Goal: Information Seeking & Learning: Learn about a topic

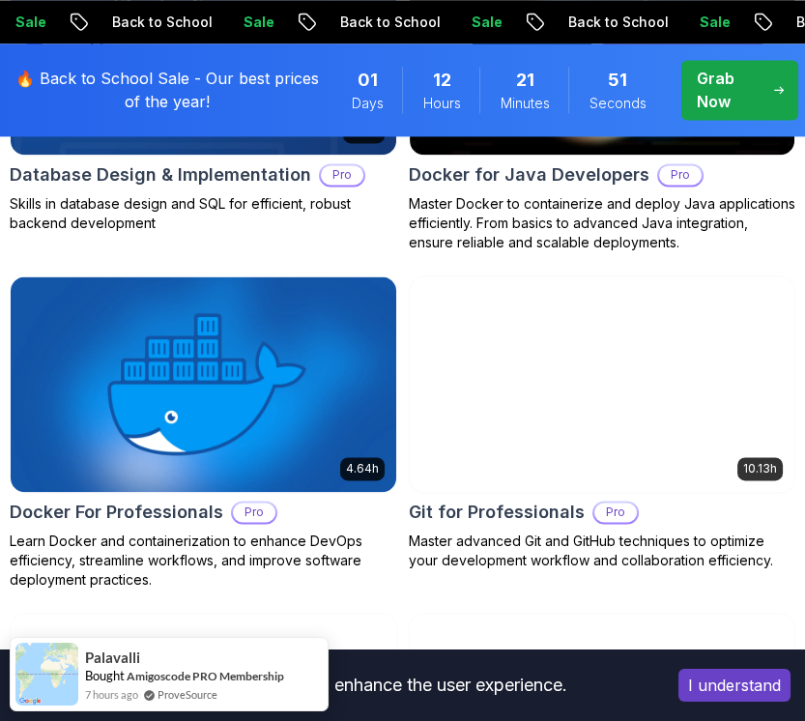
scroll to position [2820, 0]
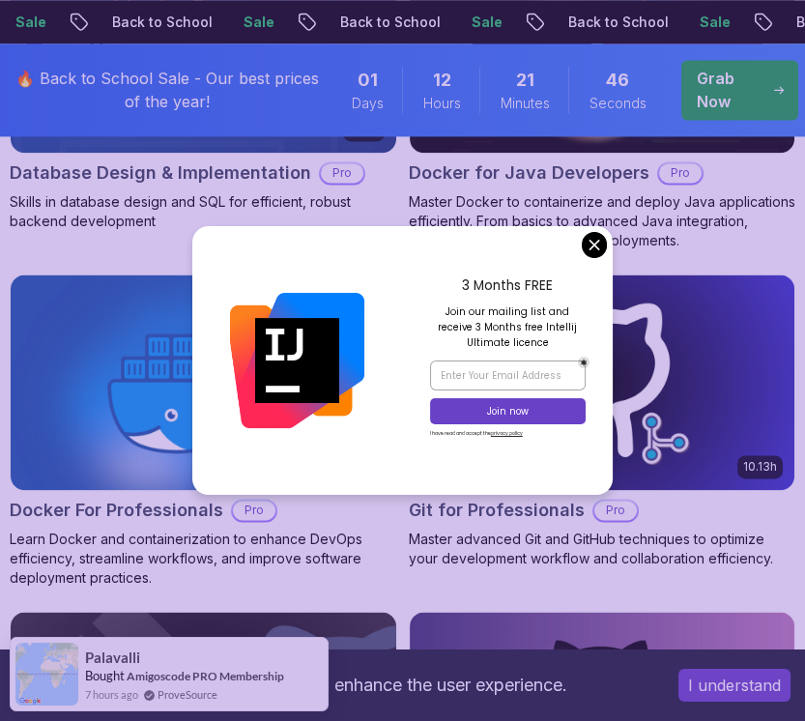
drag, startPoint x: 600, startPoint y: 260, endPoint x: 587, endPoint y: 251, distance: 16.1
click at [587, 251] on div "3 Months FREE Join our mailing list and receive 3 Months free Intellij Ultimate…" at bounding box center [402, 360] width 420 height 268
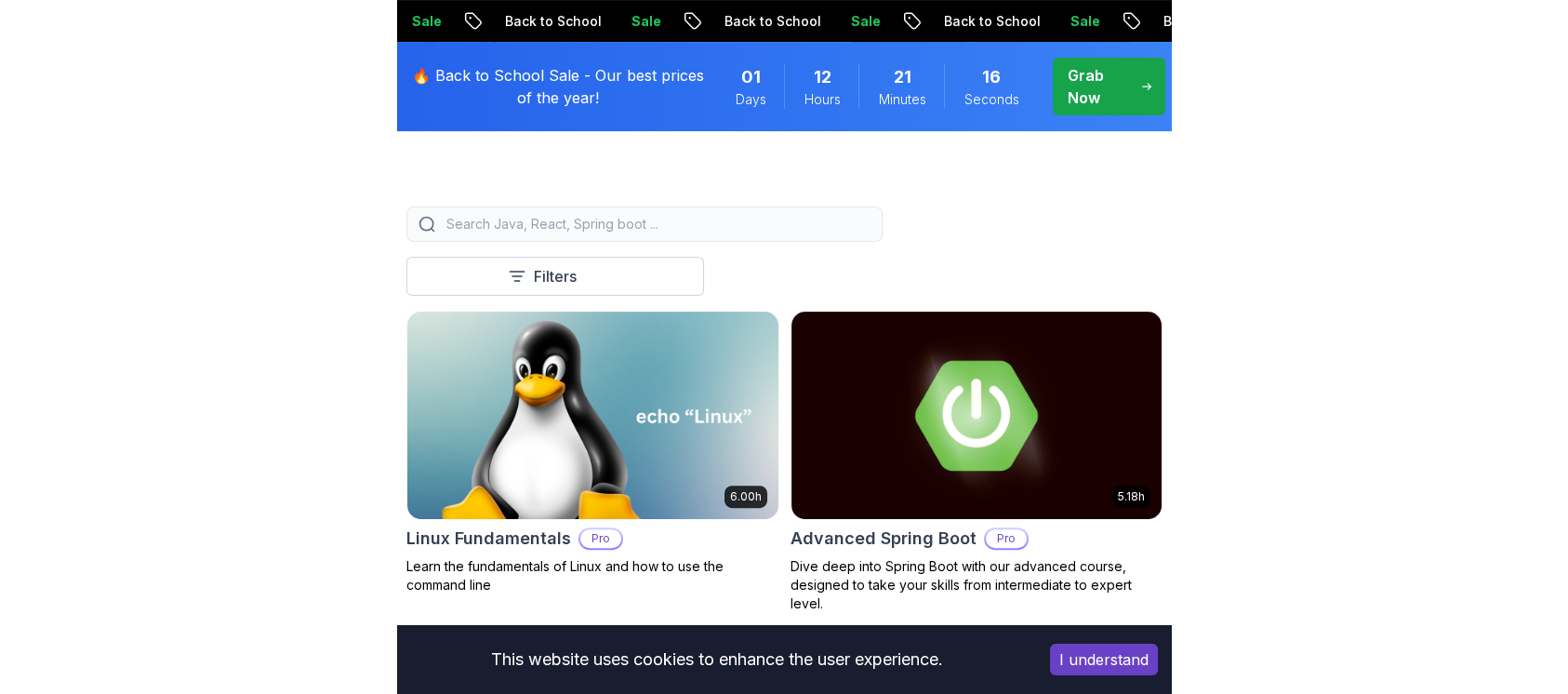
scroll to position [0, 0]
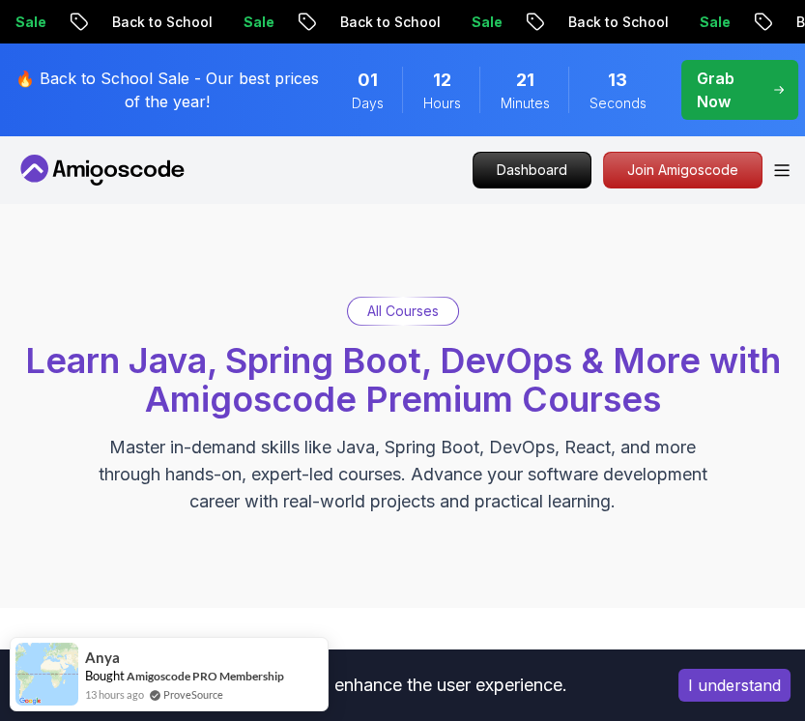
click at [416, 305] on p "All Courses" at bounding box center [403, 310] width 72 height 19
click at [774, 174] on icon "Open Menu" at bounding box center [781, 170] width 15 height 13
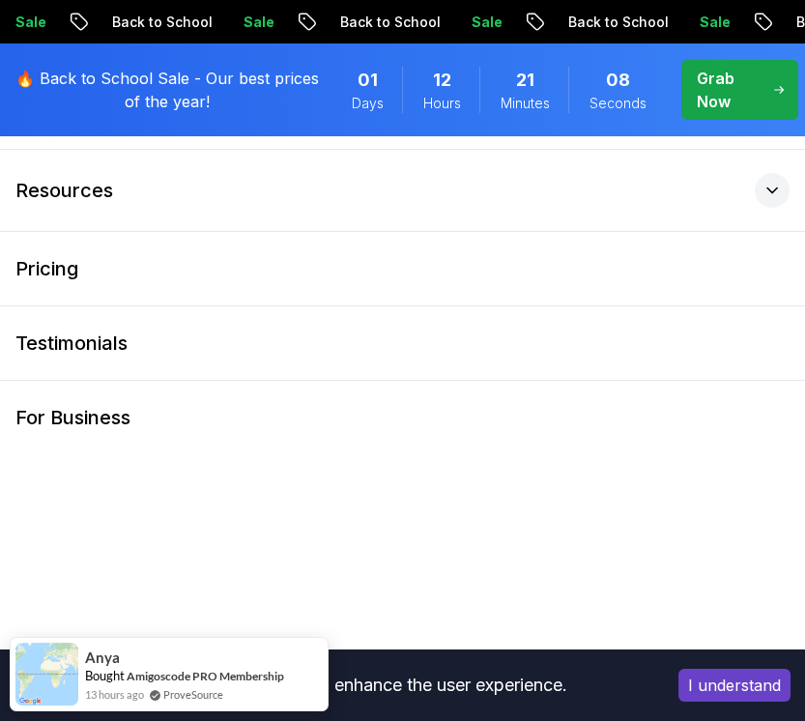
click at [773, 174] on div at bounding box center [772, 190] width 35 height 35
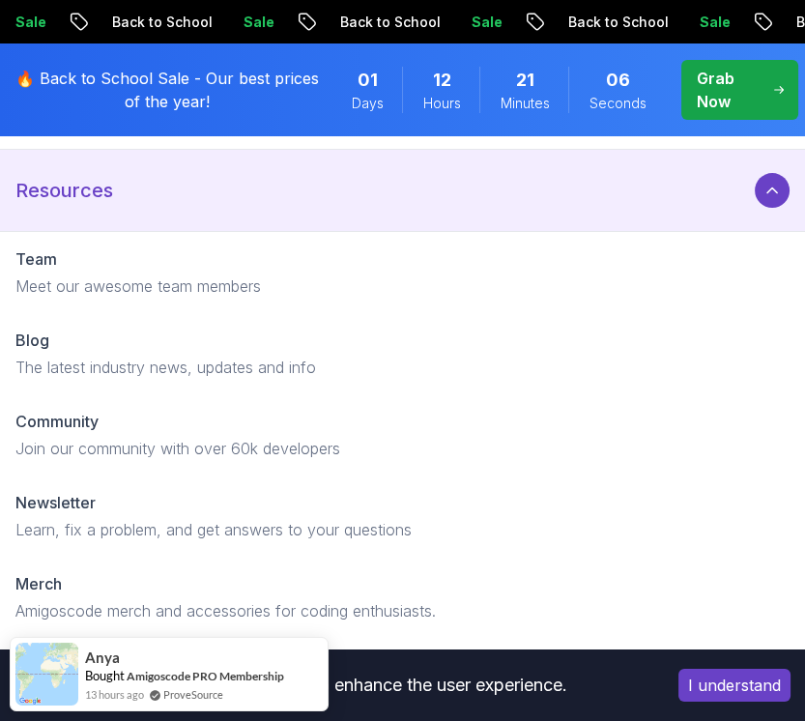
click at [777, 176] on div at bounding box center [772, 190] width 35 height 35
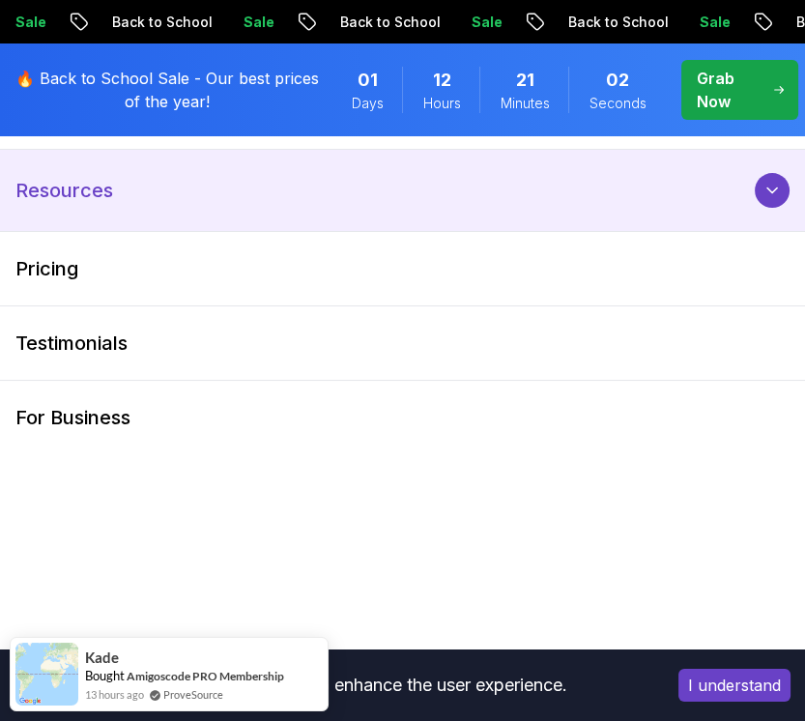
click at [764, 184] on icon at bounding box center [771, 190] width 19 height 19
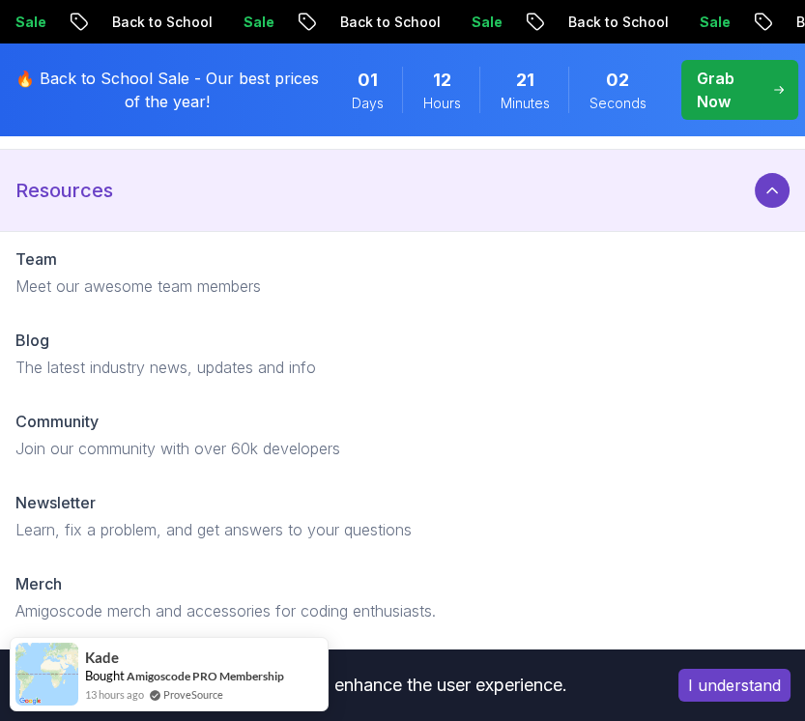
click at [764, 184] on icon at bounding box center [771, 190] width 19 height 19
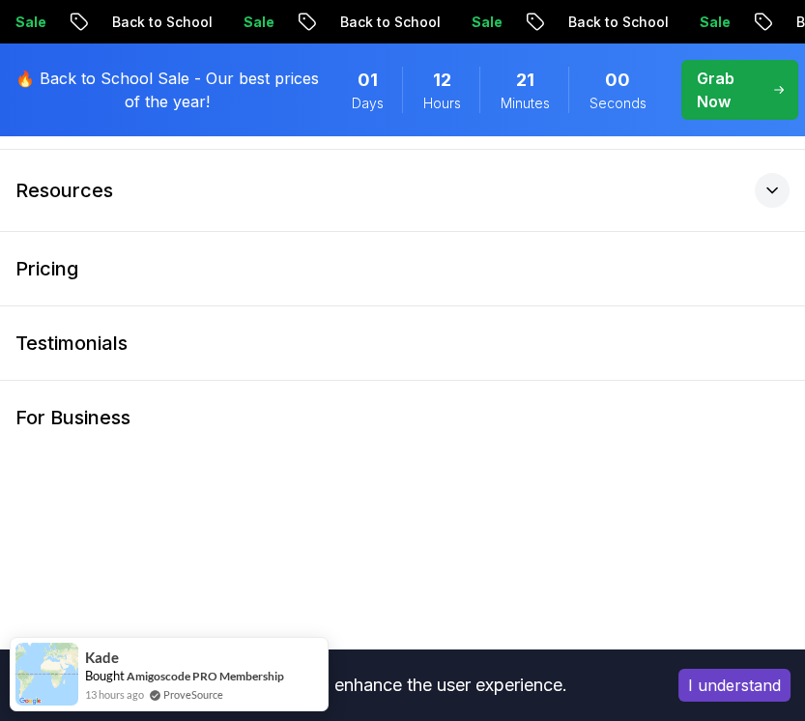
click at [188, 76] on p "🔥 Back to School Sale - Our best prices of the year!" at bounding box center [167, 90] width 310 height 46
click at [714, 69] on p "Grab Now" at bounding box center [727, 90] width 63 height 46
click at [759, 100] on div "Grab Now" at bounding box center [740, 90] width 88 height 46
click at [237, 103] on p "🔥 Back to School Sale - Our best prices of the year!" at bounding box center [167, 90] width 310 height 46
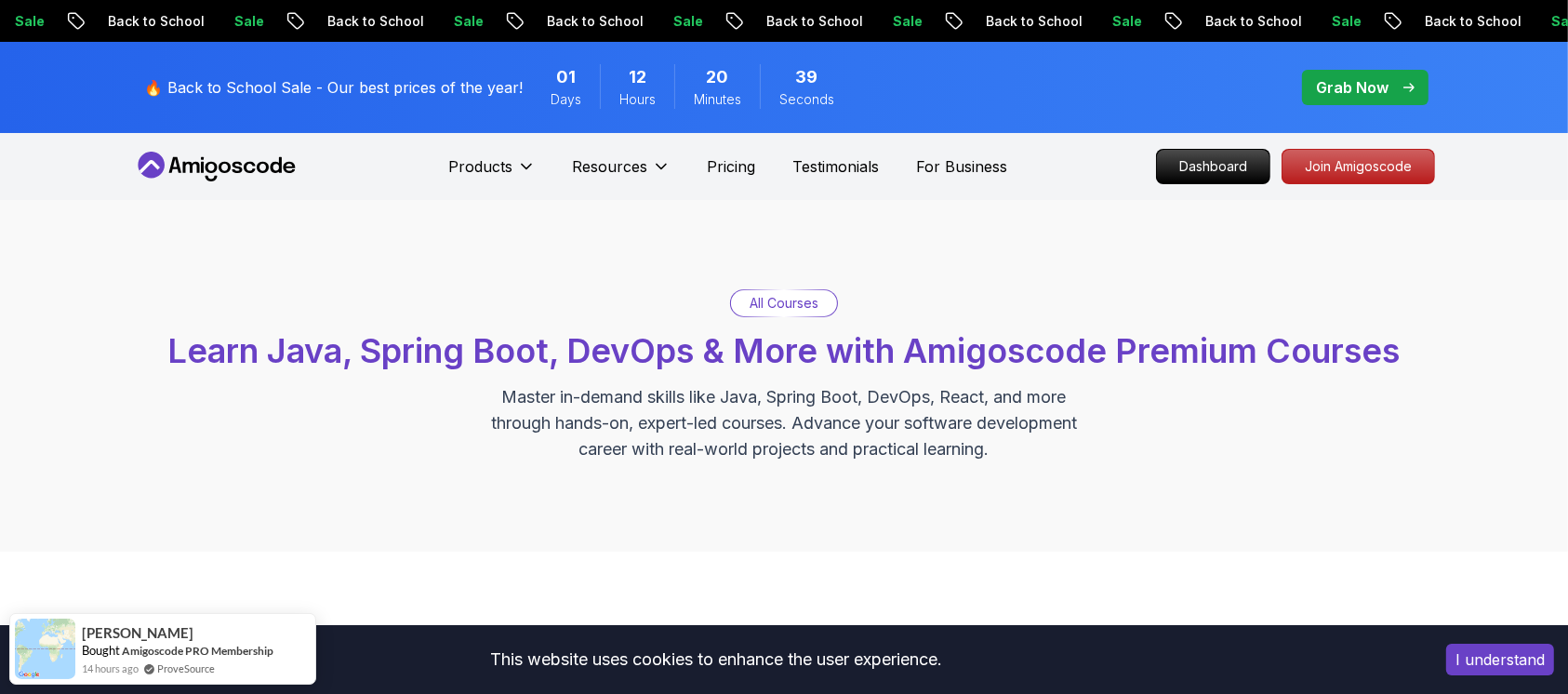
click at [774, 87] on span "pre-order" at bounding box center [1365, 87] width 126 height 36
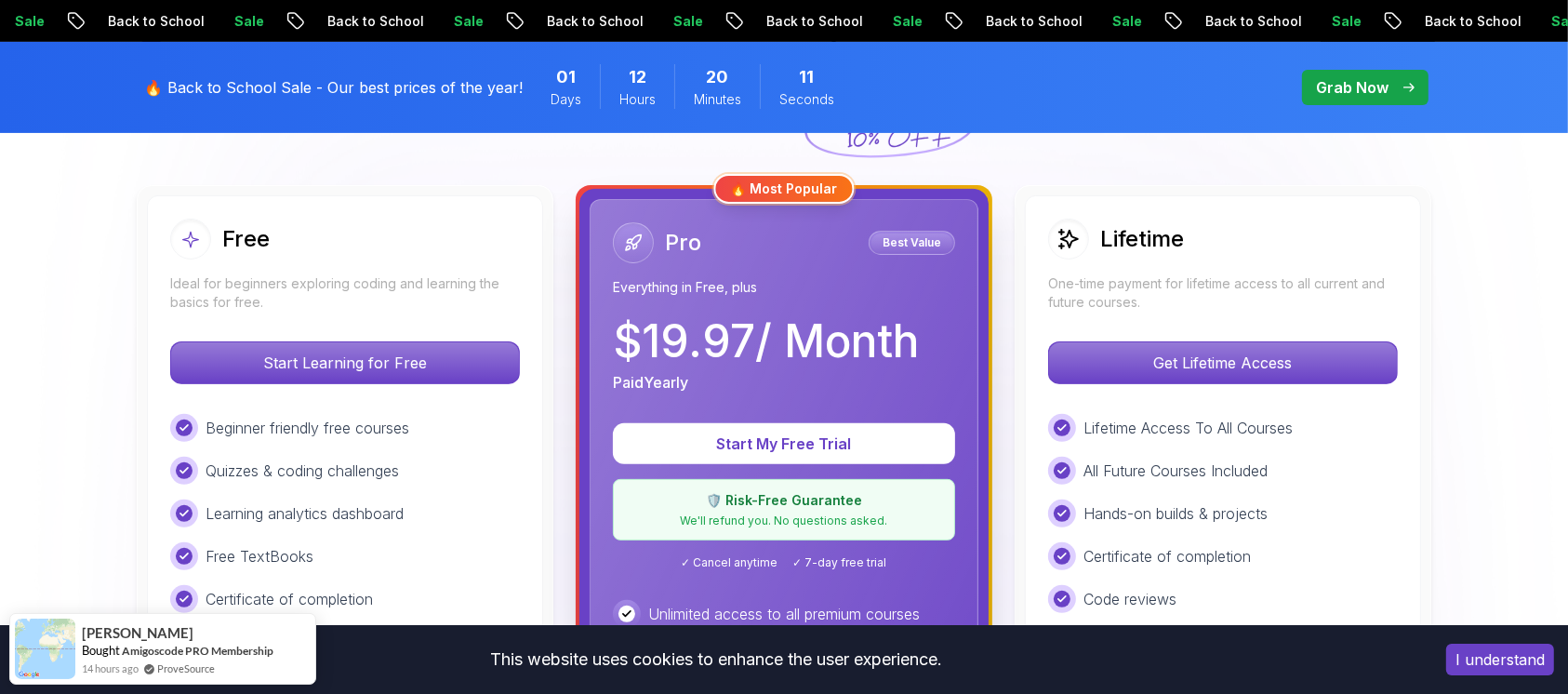
scroll to position [513, 0]
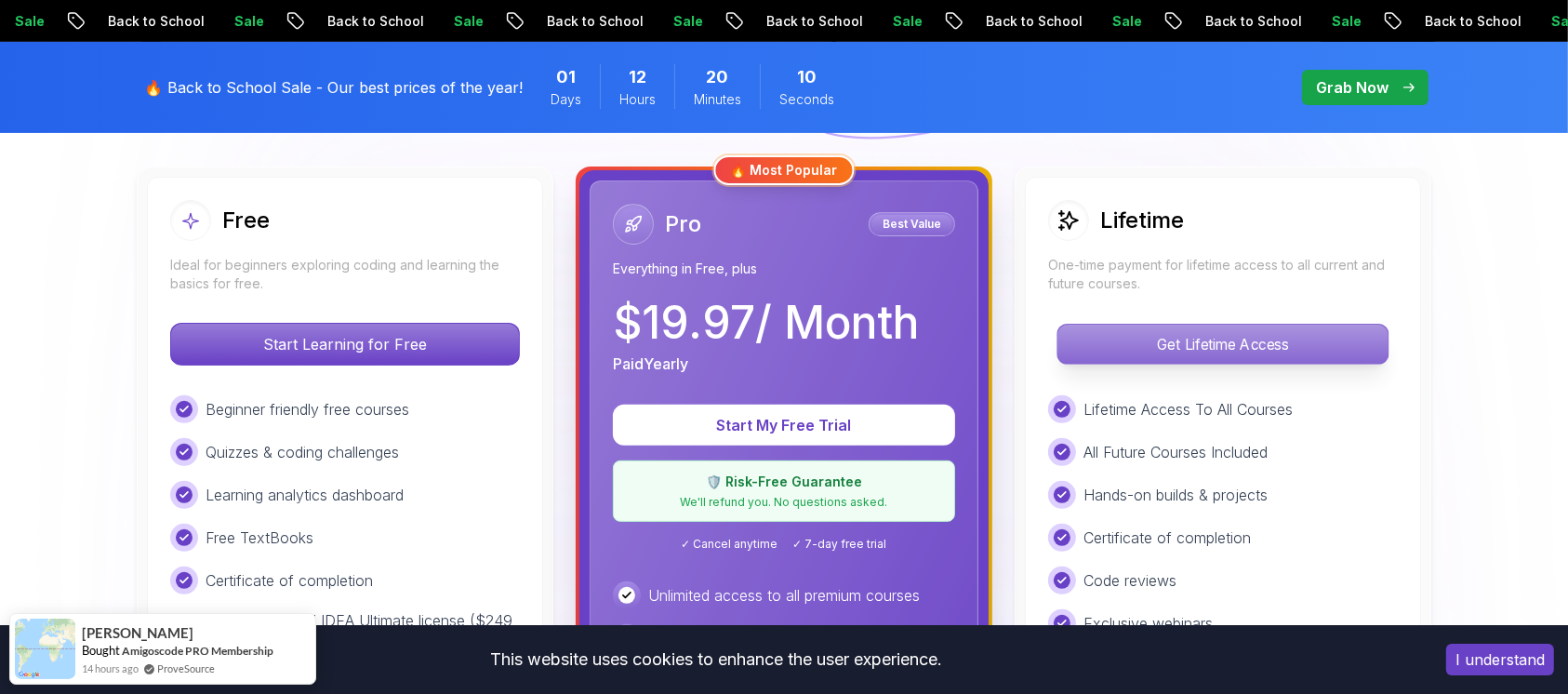
click at [774, 346] on p "Get Lifetime Access" at bounding box center [1222, 344] width 330 height 39
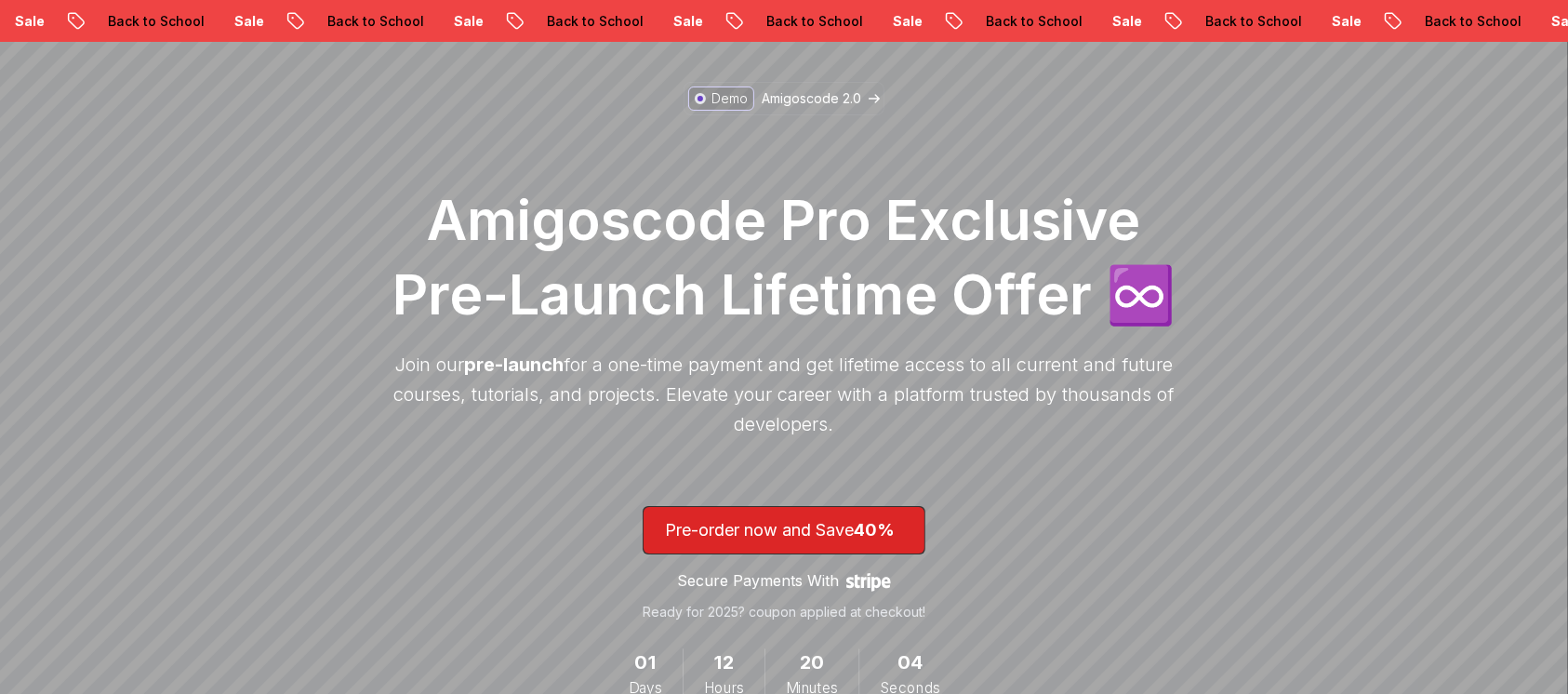
scroll to position [71, 0]
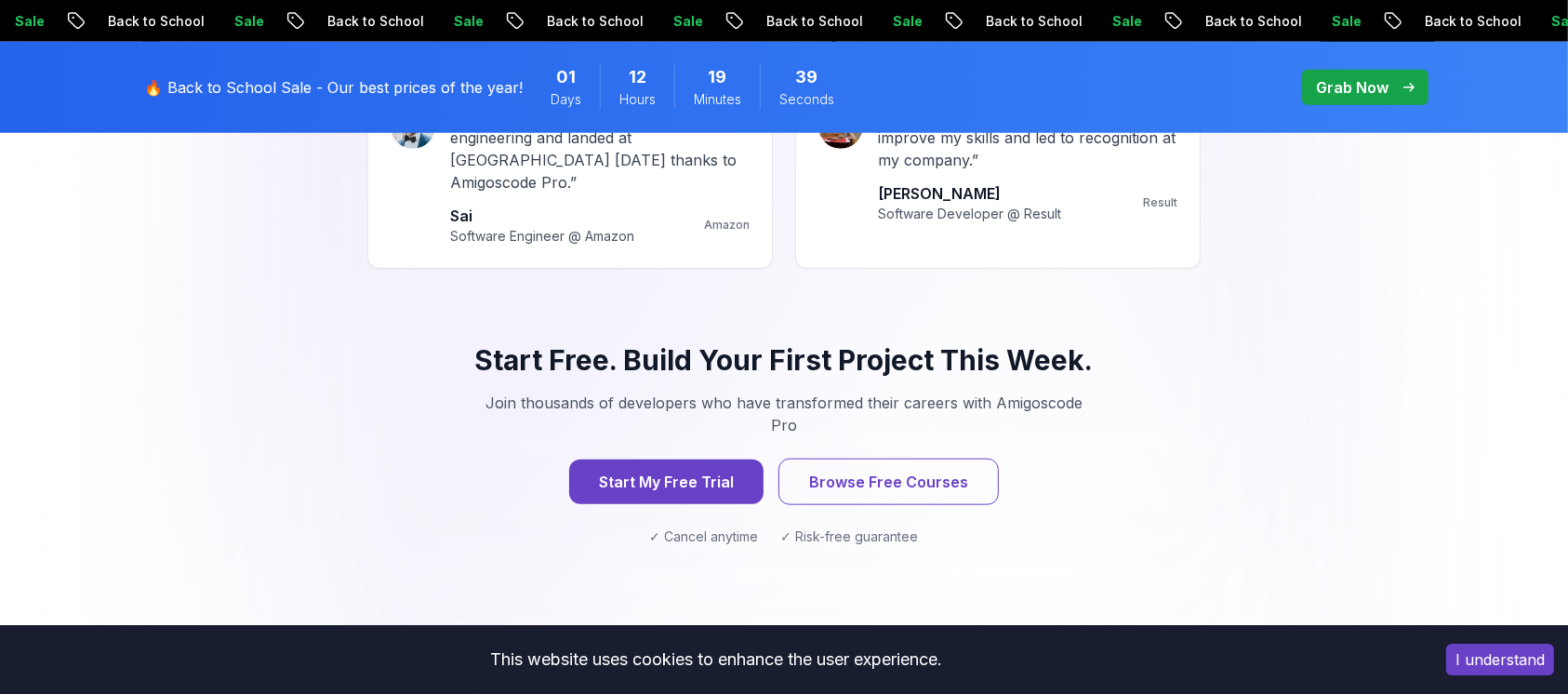
scroll to position [1885, 0]
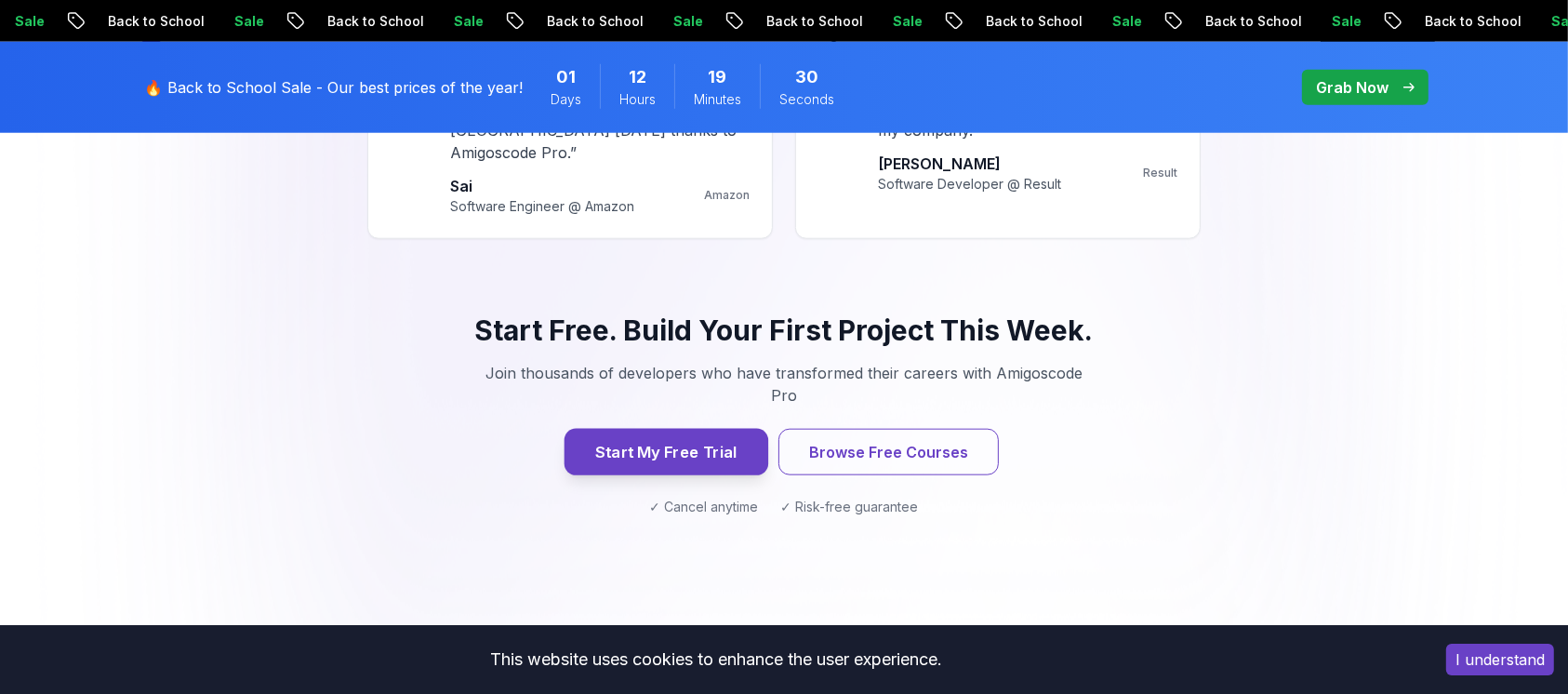
click at [673, 428] on button "Start My Free Trial" at bounding box center [667, 451] width 204 height 46
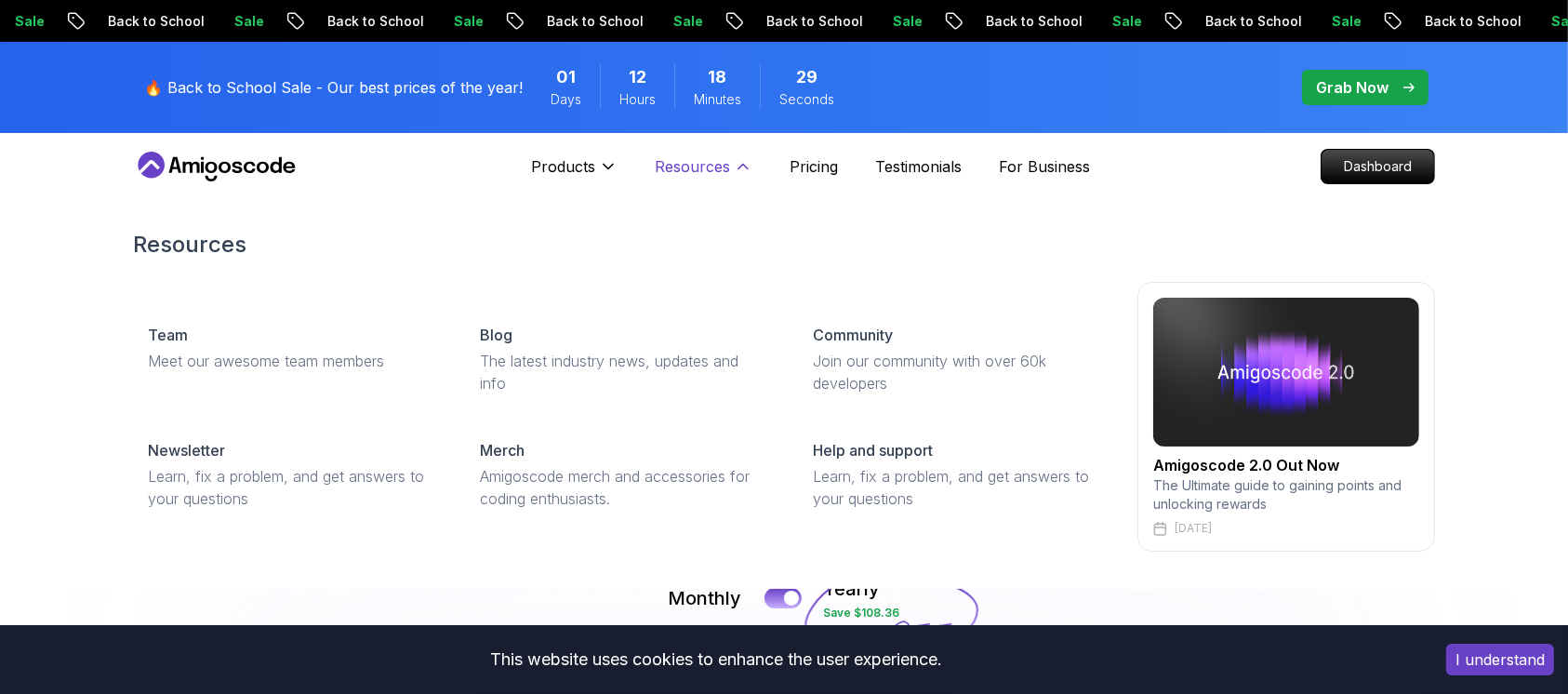
click at [690, 165] on p "Resources" at bounding box center [692, 166] width 75 height 22
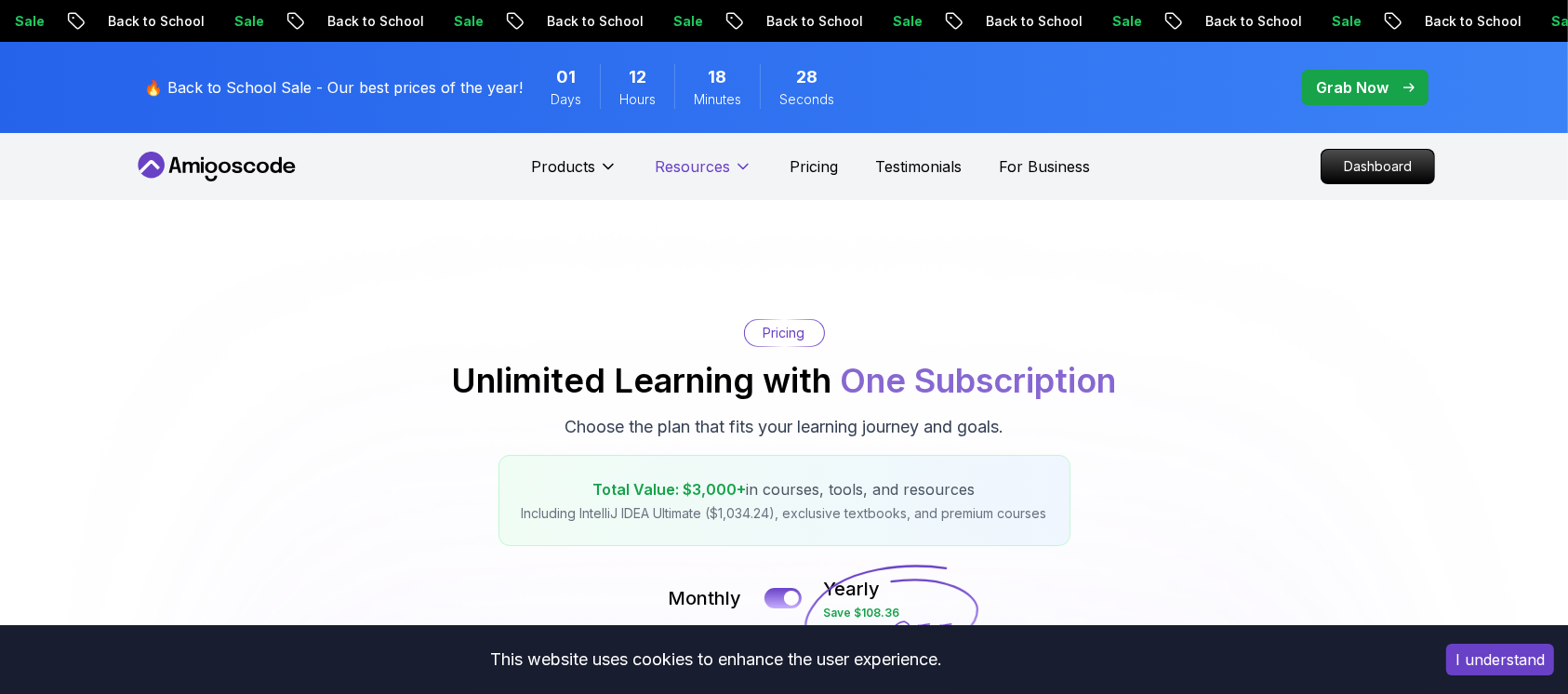
click at [690, 165] on p "Resources" at bounding box center [692, 166] width 75 height 22
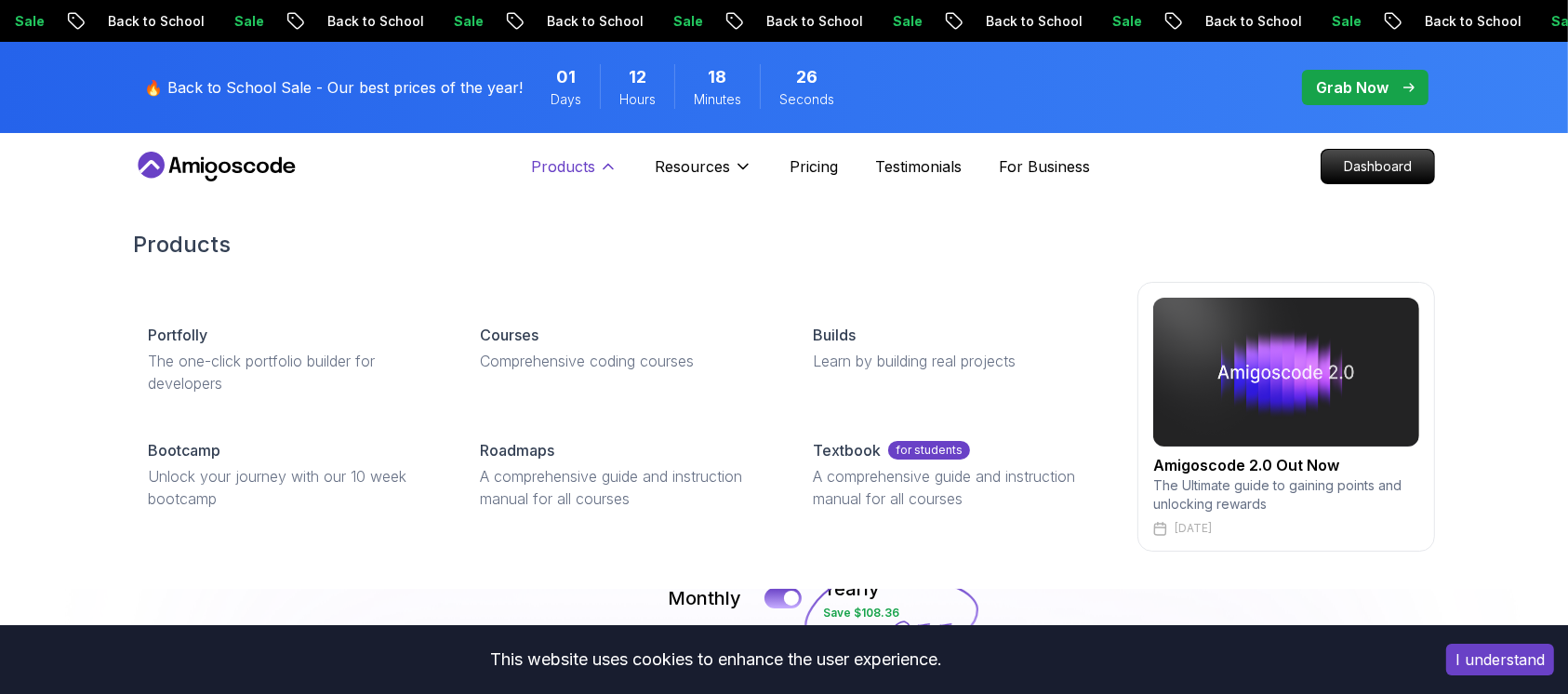
click at [601, 163] on icon at bounding box center [607, 166] width 18 height 18
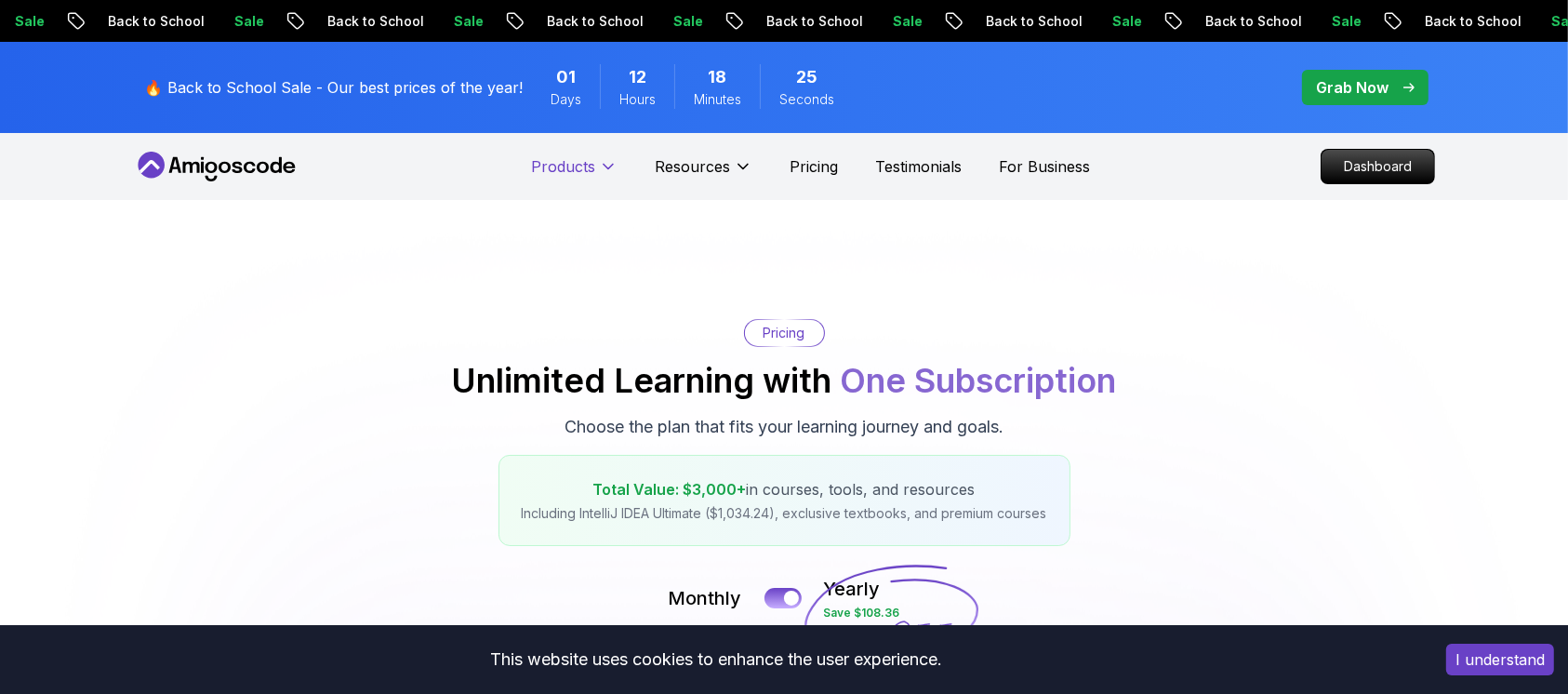
click at [601, 163] on icon at bounding box center [607, 166] width 18 height 18
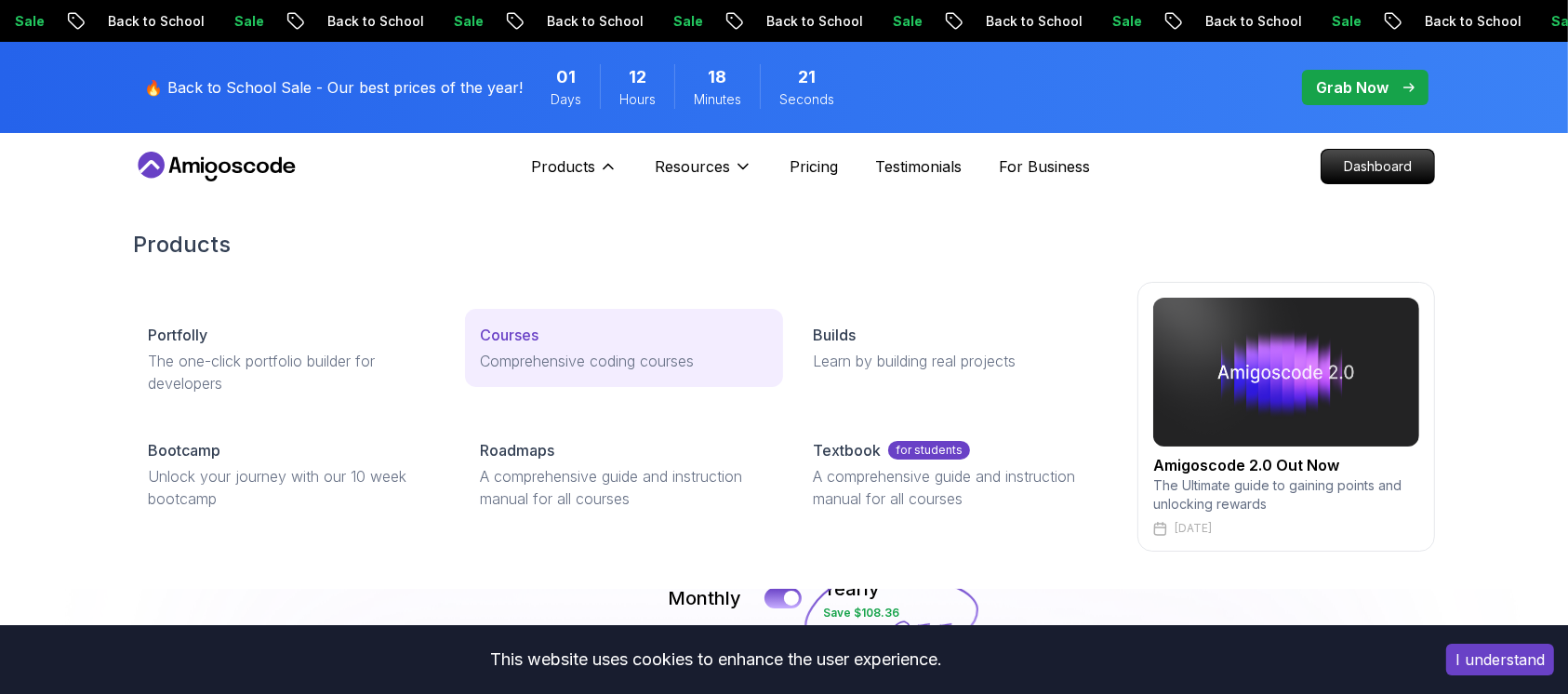
click at [552, 326] on div "Courses" at bounding box center [624, 334] width 288 height 22
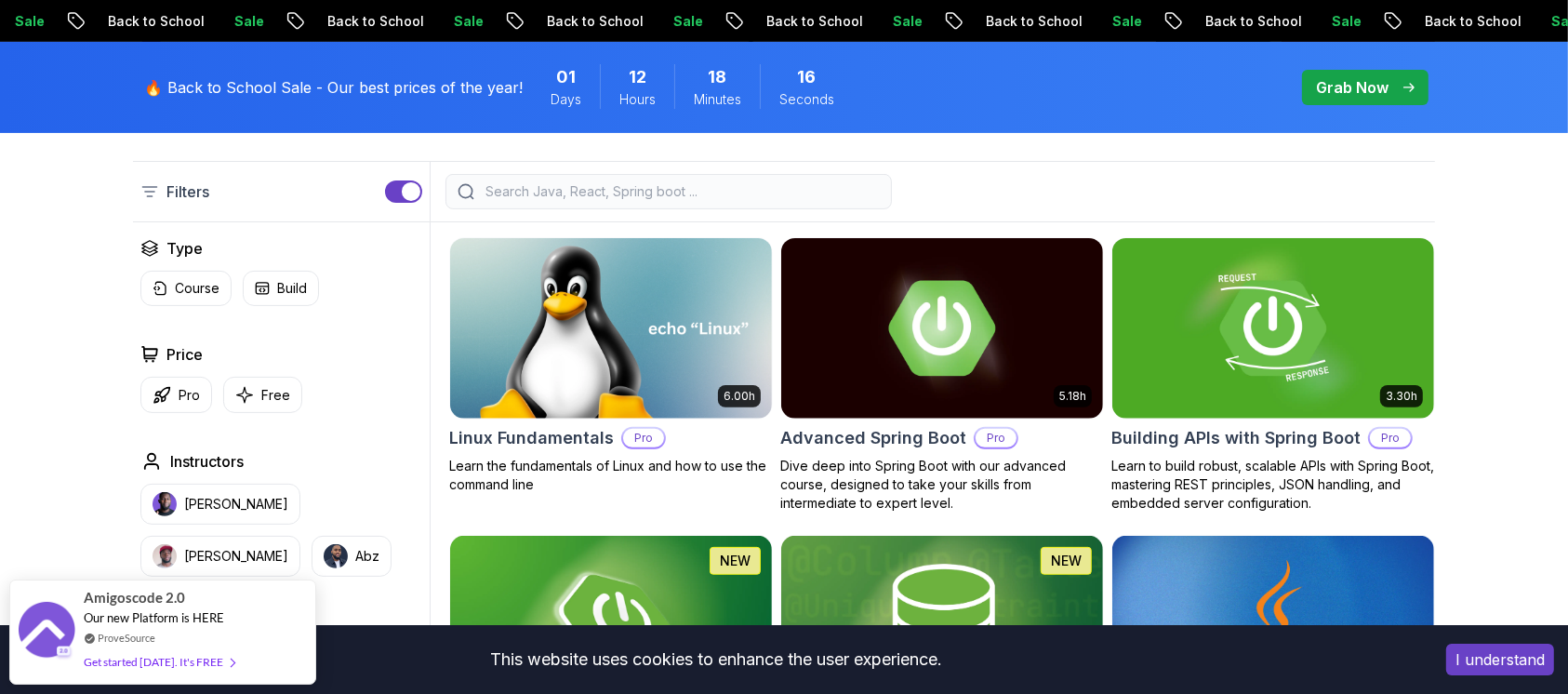
scroll to position [487, 0]
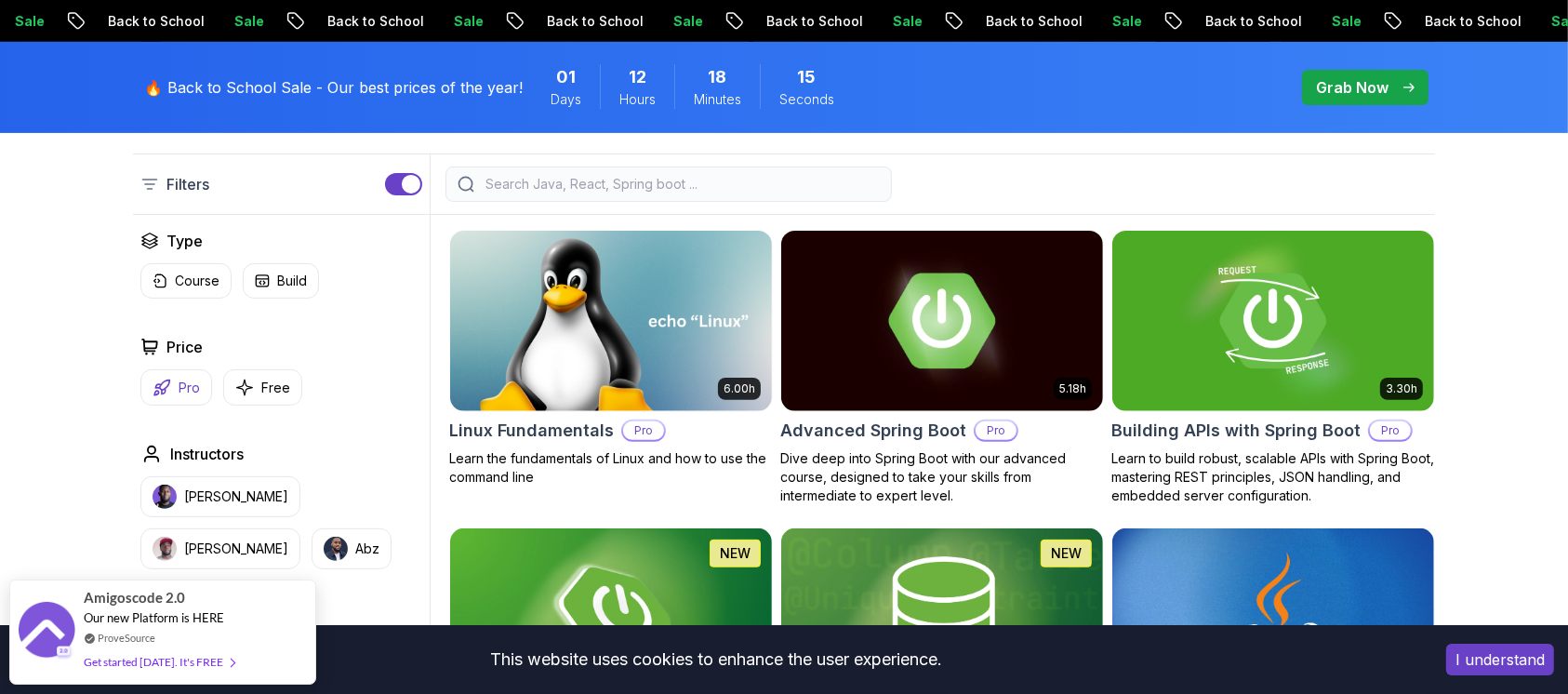
click at [200, 376] on button "Pro" at bounding box center [176, 388] width 71 height 37
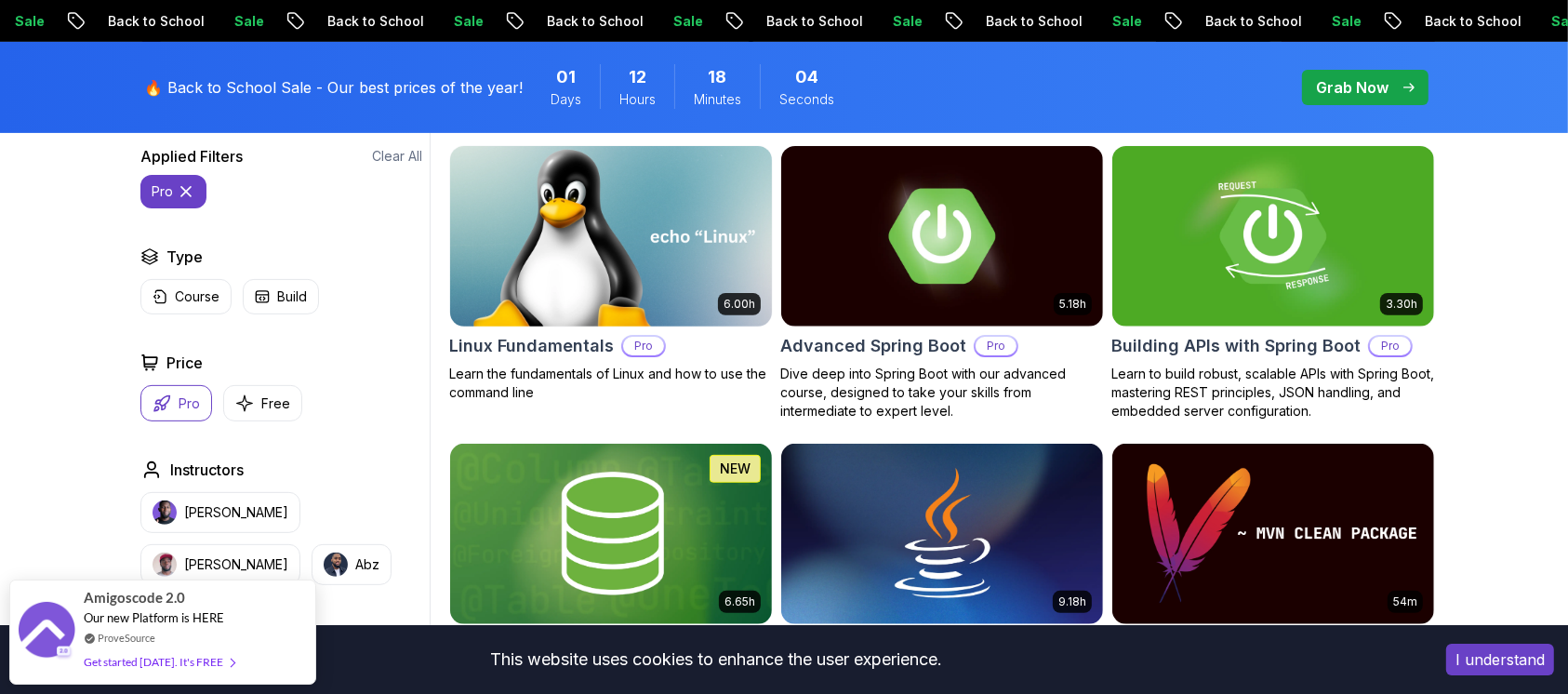
scroll to position [573, 0]
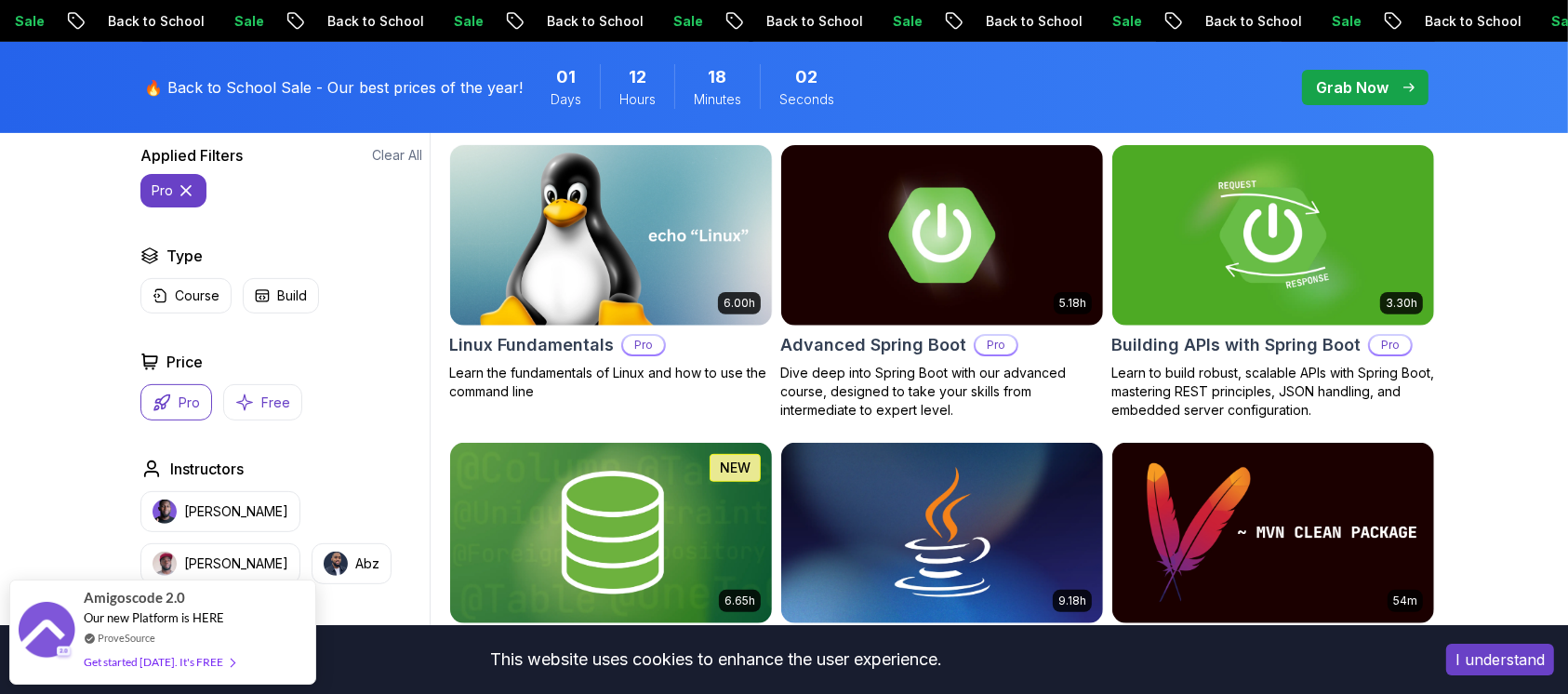
click at [265, 391] on button "Free" at bounding box center [263, 402] width 79 height 37
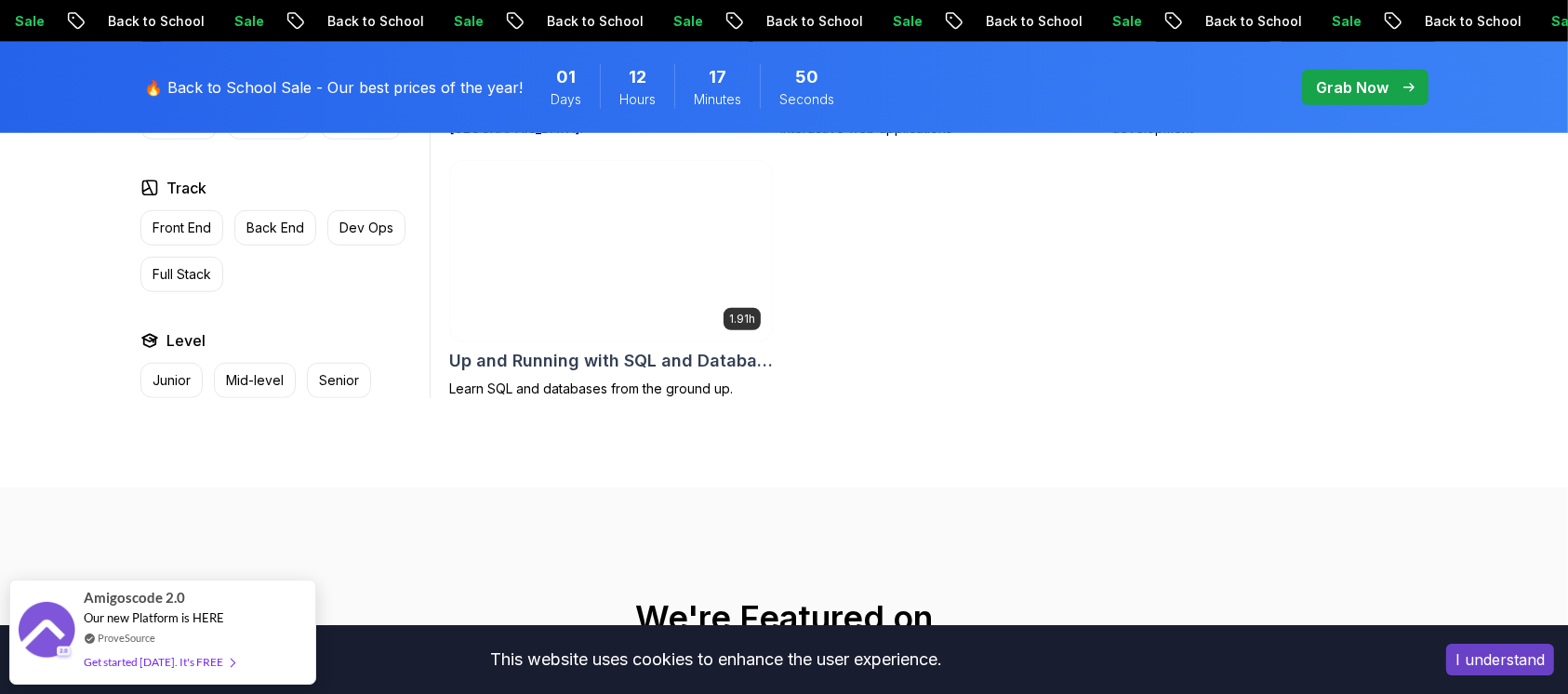
scroll to position [1403, 0]
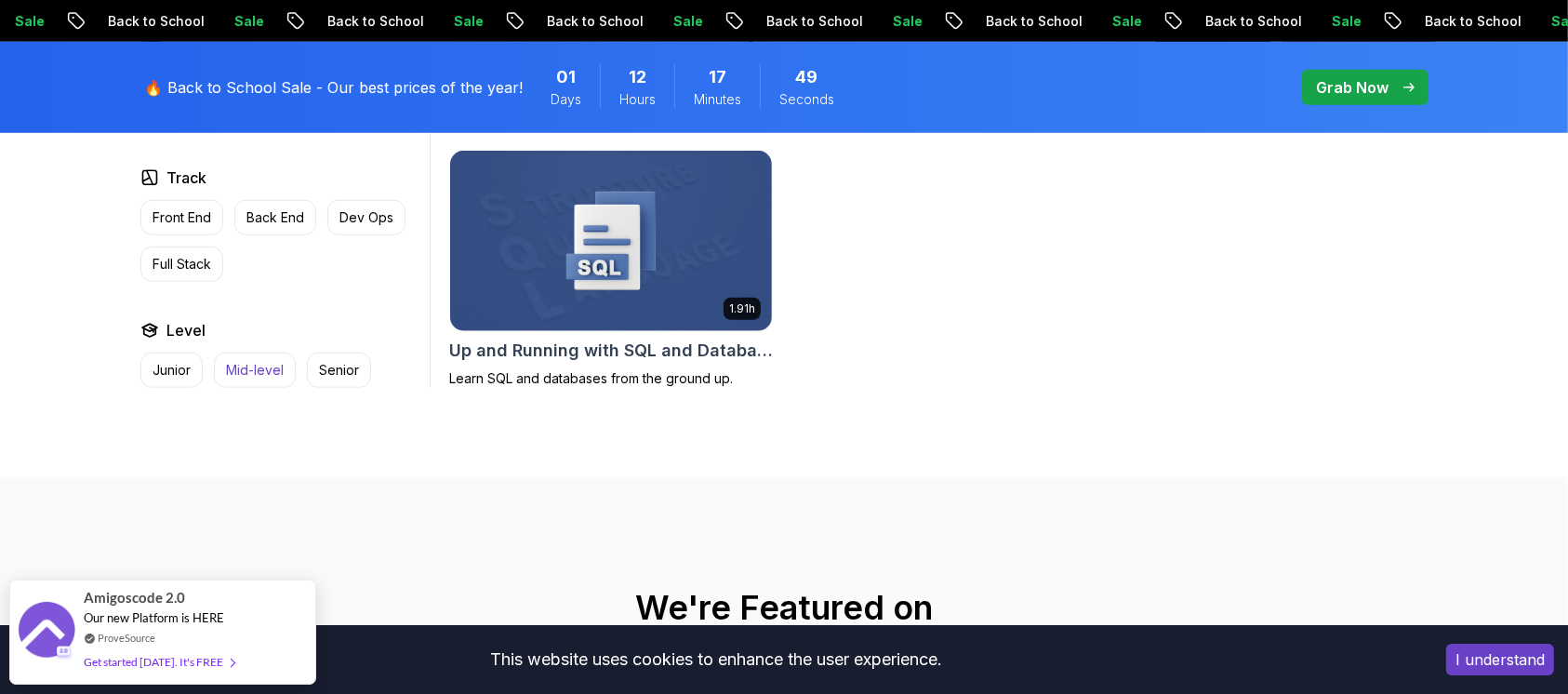
click at [270, 365] on p "Mid-level" at bounding box center [255, 370] width 58 height 18
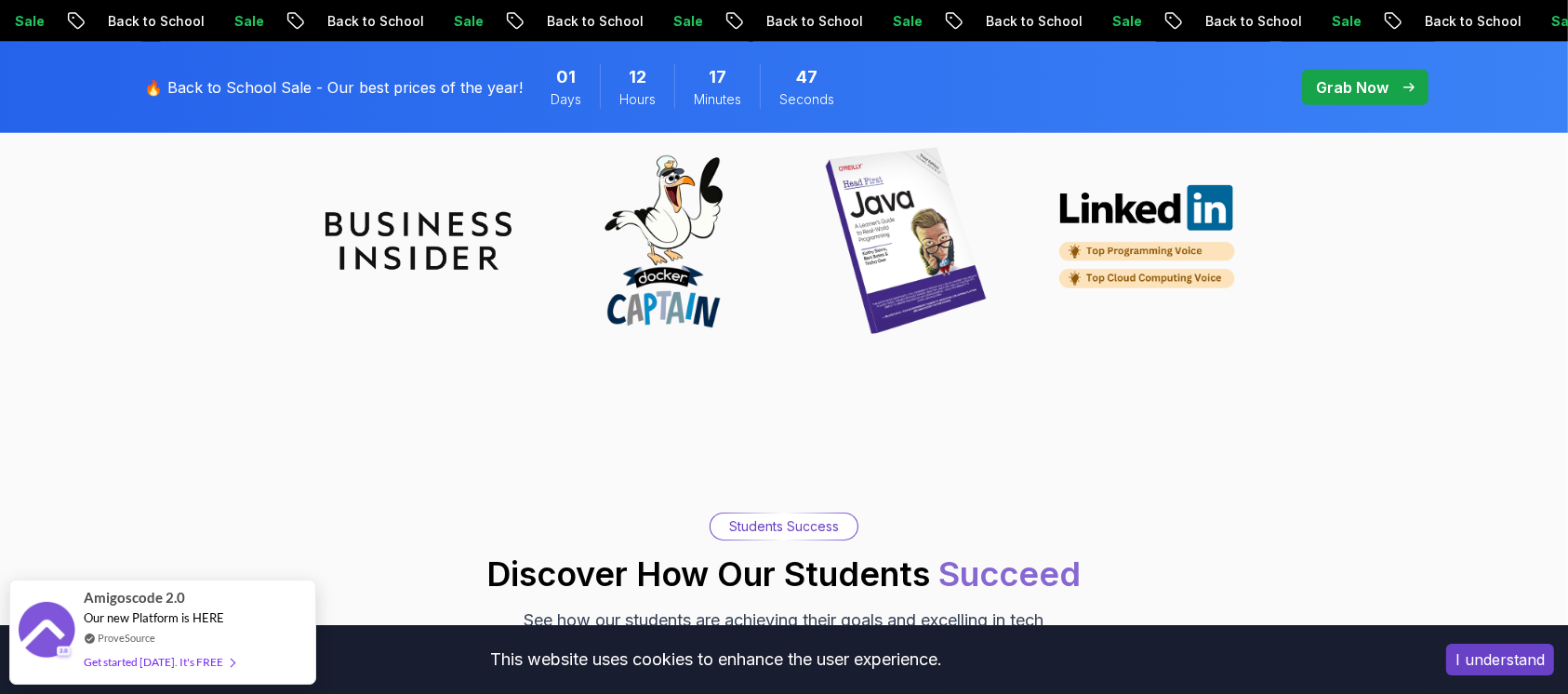
scroll to position [1776, 0]
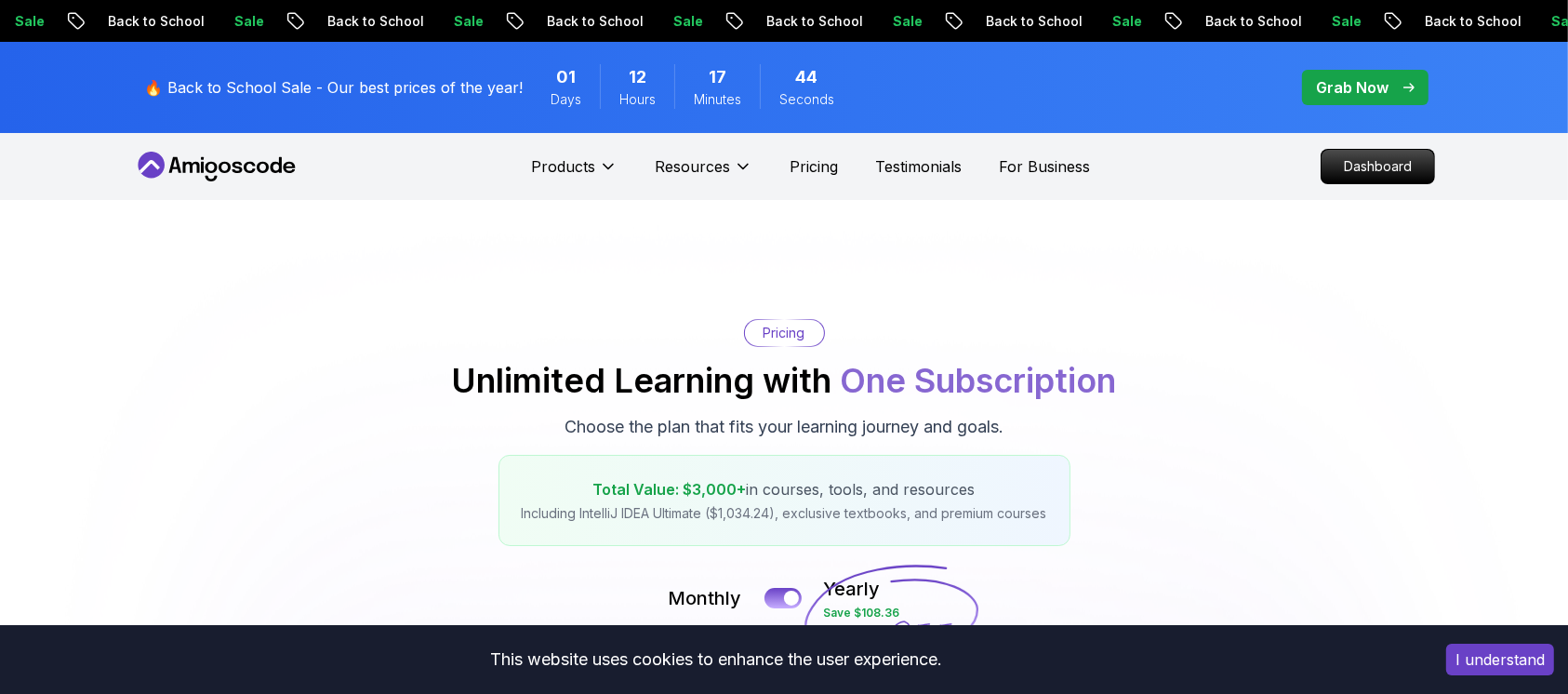
click at [558, 160] on p "Products" at bounding box center [563, 166] width 64 height 22
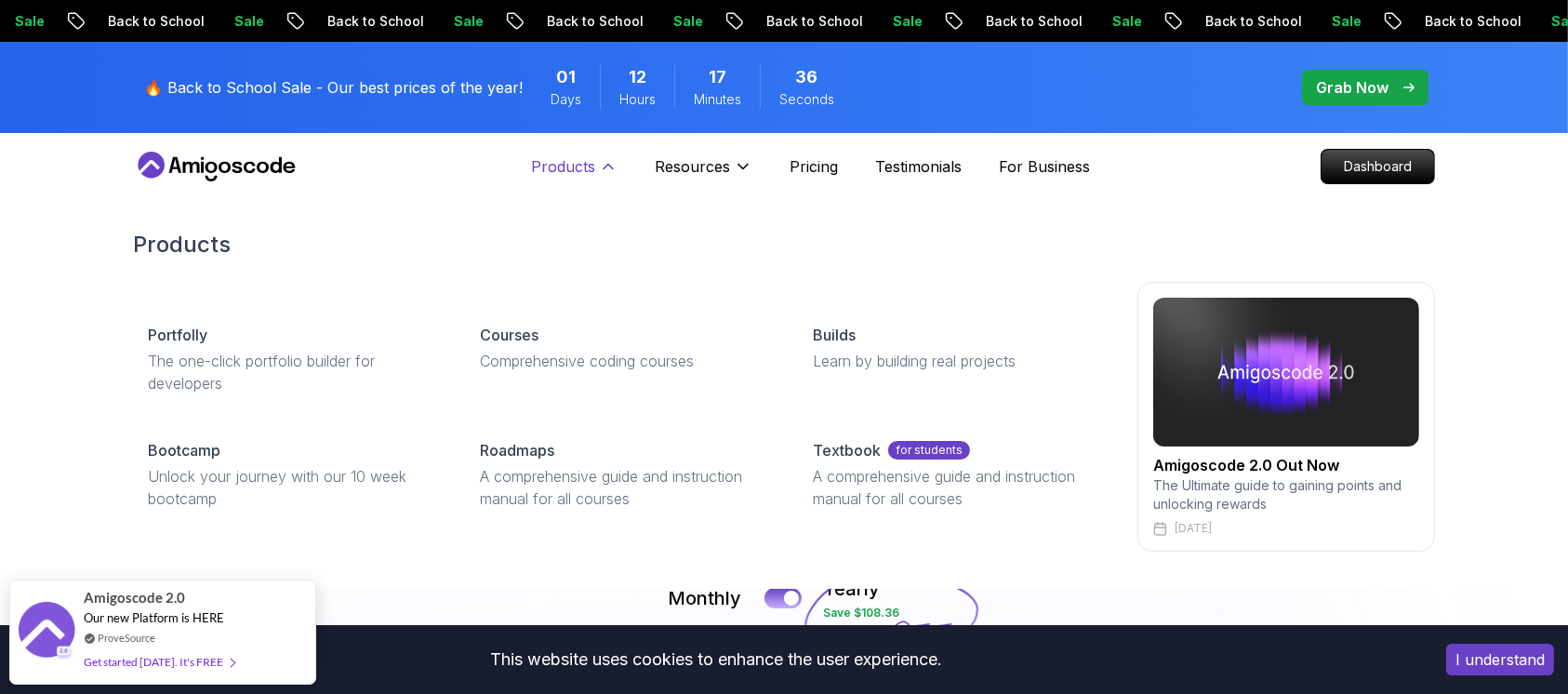
click at [604, 167] on icon at bounding box center [608, 167] width 10 height 5
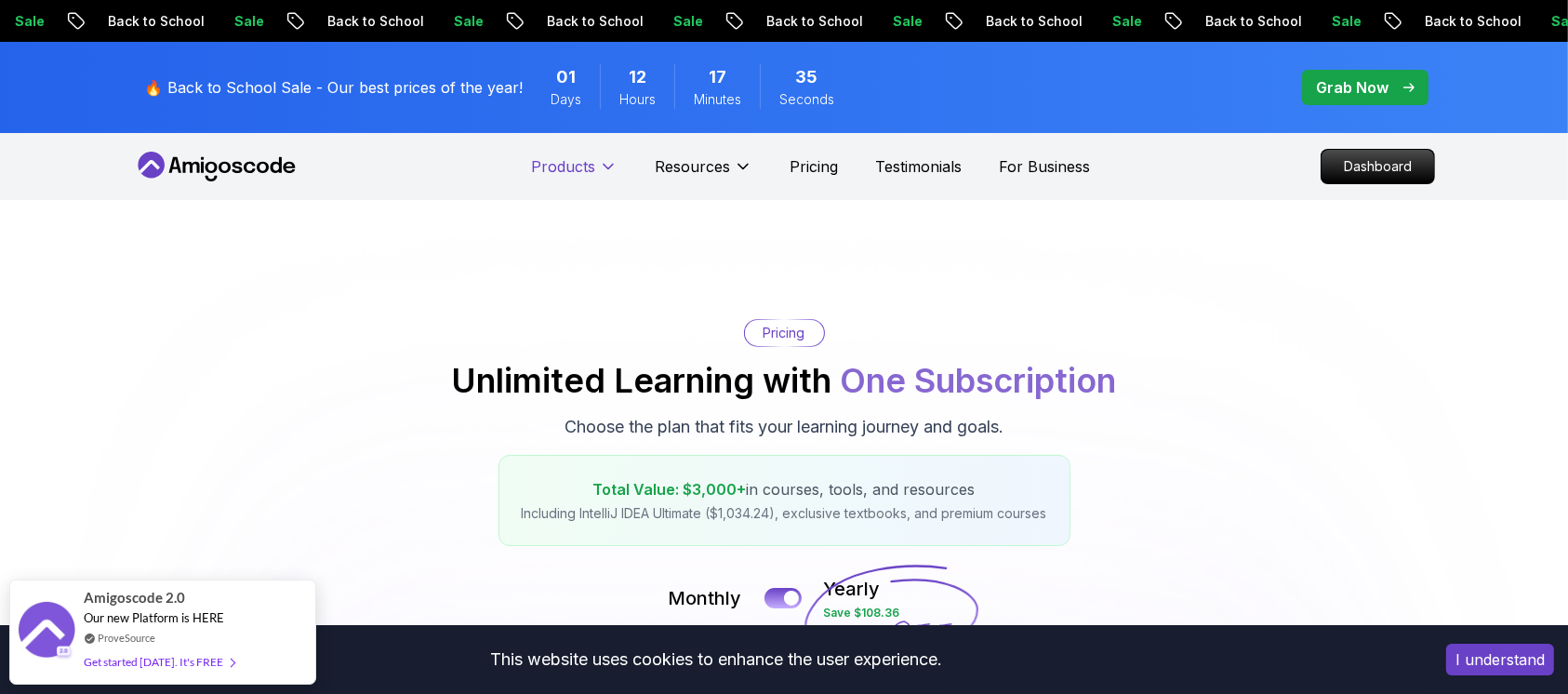
click at [604, 167] on icon at bounding box center [607, 166] width 18 height 18
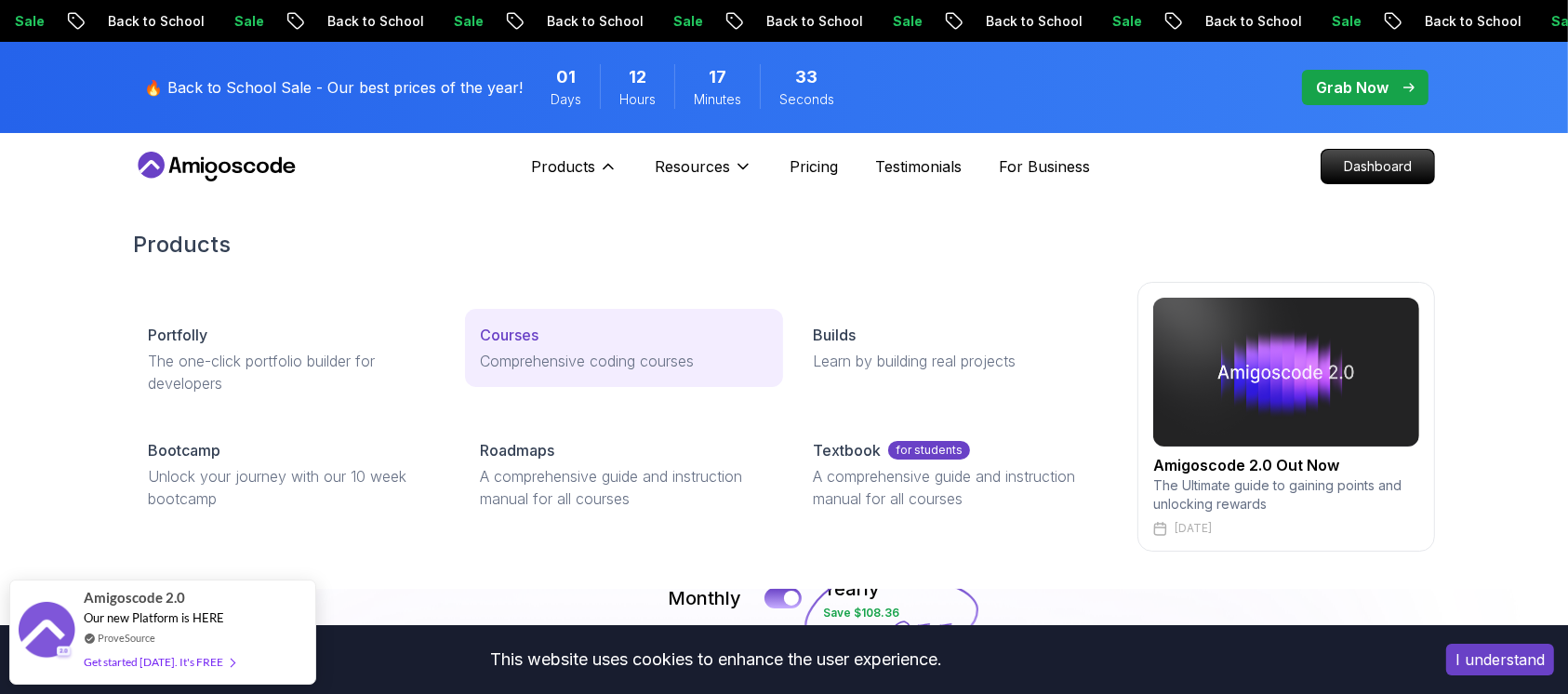
click at [500, 361] on p "Comprehensive coding courses" at bounding box center [624, 360] width 288 height 22
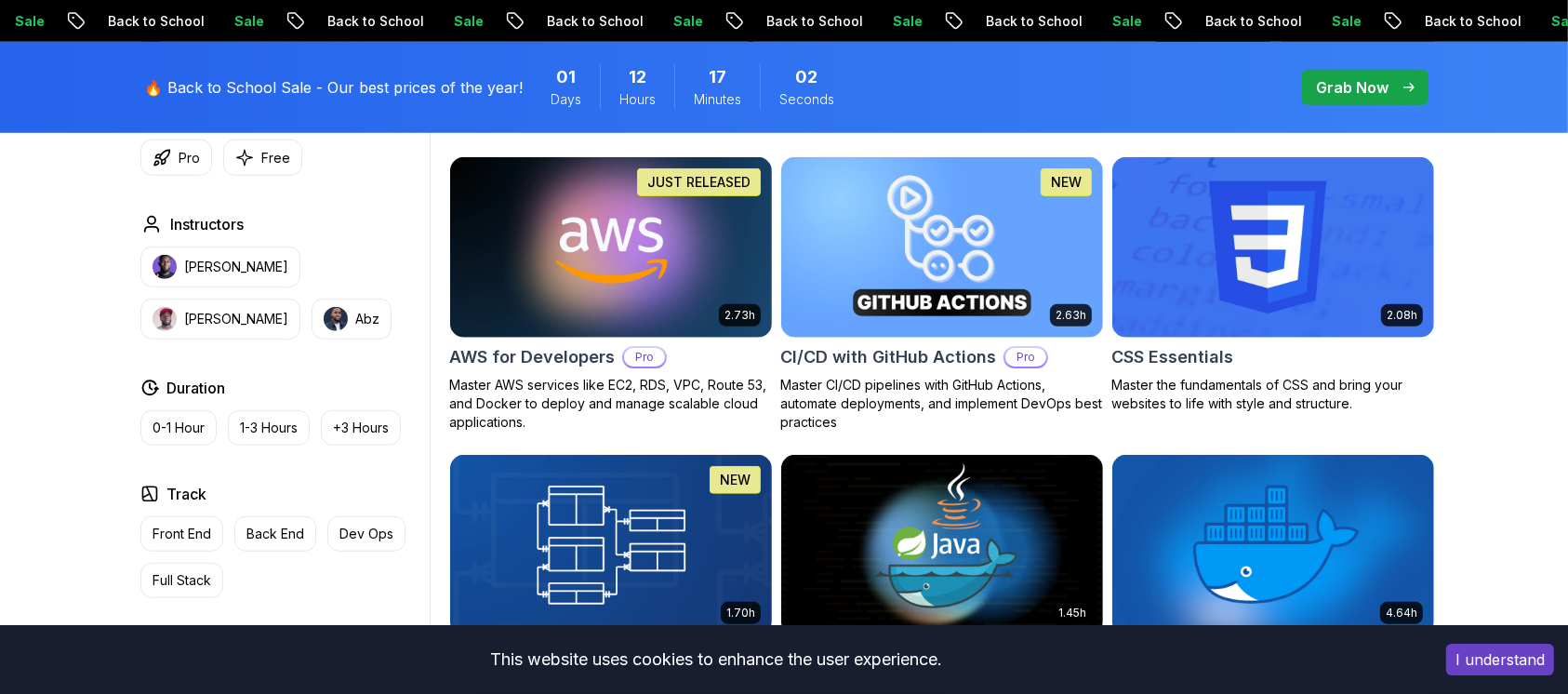
scroll to position [1418, 0]
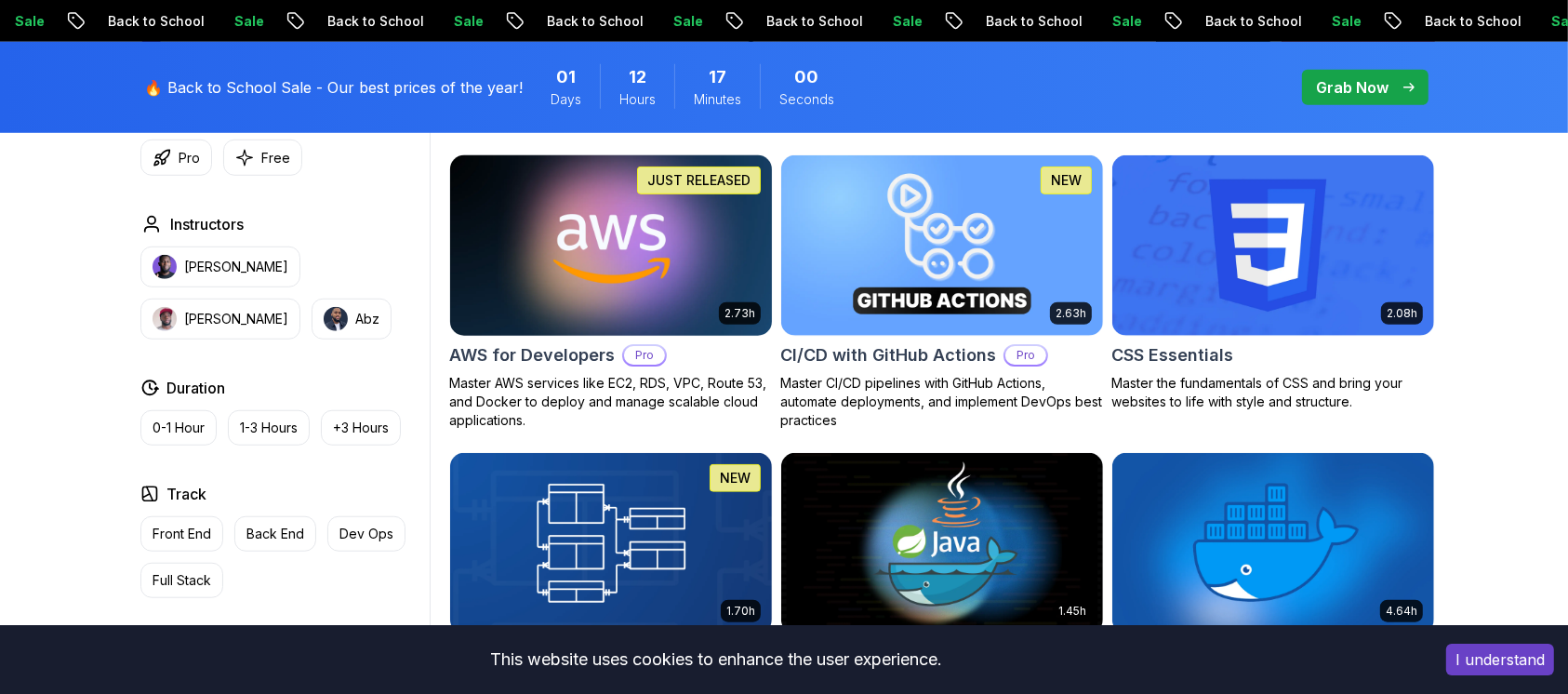
click at [655, 254] on img at bounding box center [610, 245] width 338 height 189
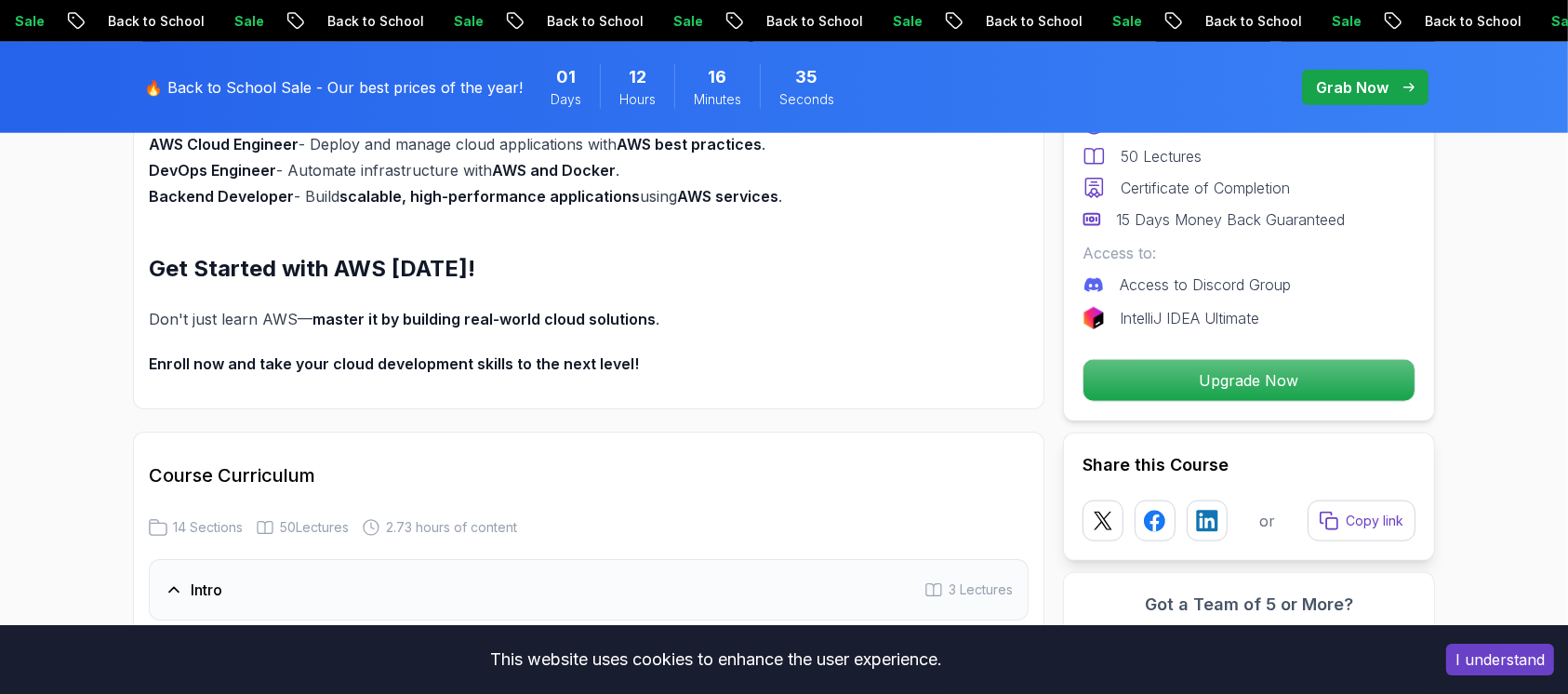
scroll to position [1914, 0]
